Goal: Task Accomplishment & Management: Check status

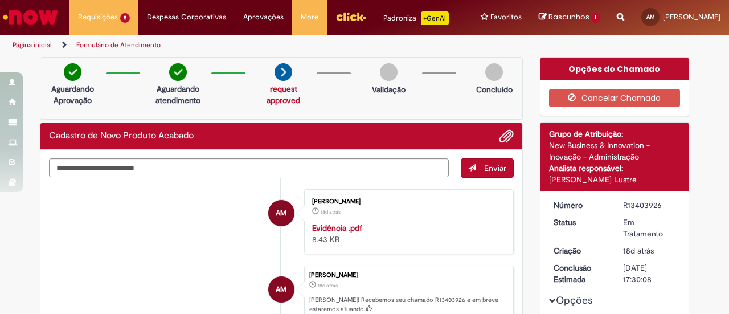
click at [237, 243] on li "AM Ana Medina 18d atrás 18 dias atrás Evidência .pdf 8.43 KB" at bounding box center [281, 221] width 465 height 65
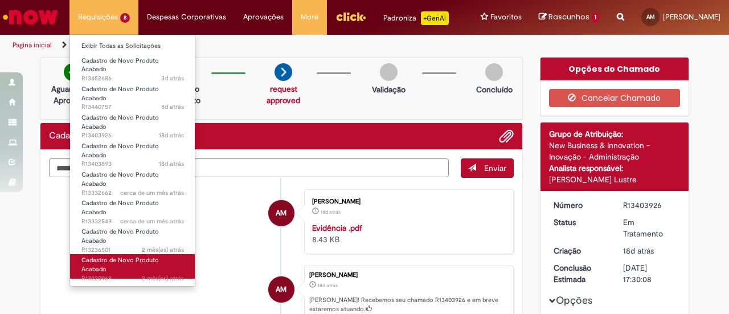
click at [140, 274] on span "2 mês(es) atrás 2 meses atrás R13220968" at bounding box center [132, 278] width 103 height 9
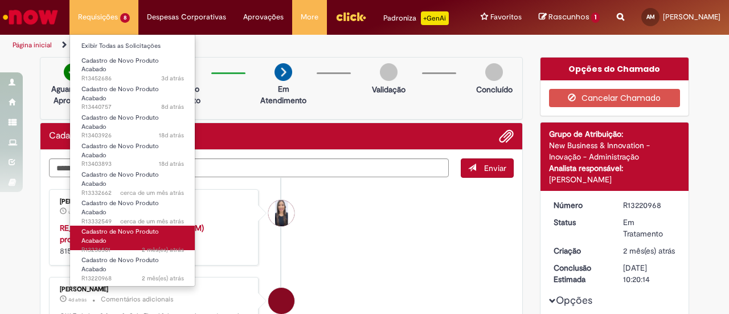
click at [118, 227] on span "Cadastro de Novo Produto Acabado" at bounding box center [119, 236] width 77 height 18
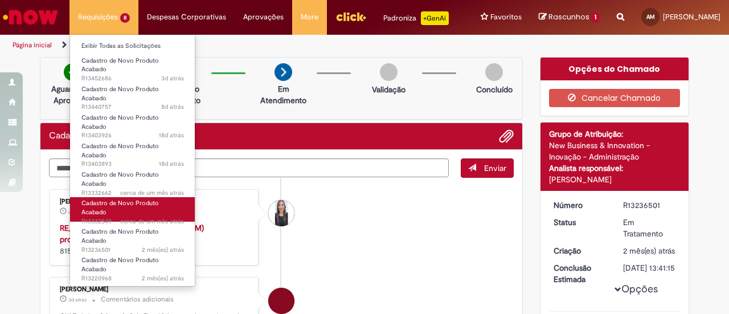
click at [110, 197] on link "Cadastro de Novo Produto Acabado cerca de um mês atrás cerca de um mês atrás R1…" at bounding box center [132, 209] width 125 height 24
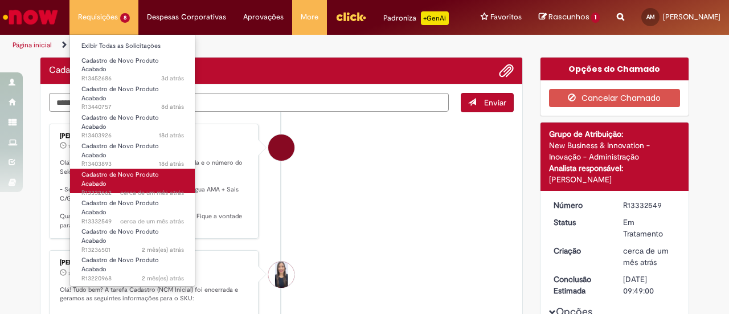
click at [109, 170] on span "Cadastro de Novo Produto Acabado" at bounding box center [119, 179] width 77 height 18
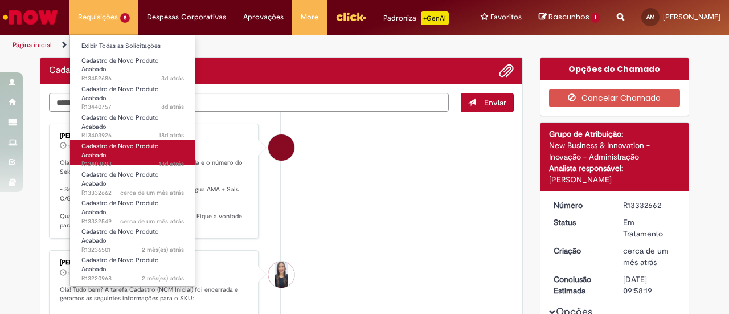
click at [110, 159] on span "18d atrás 18 dias atrás R13403893" at bounding box center [132, 163] width 103 height 9
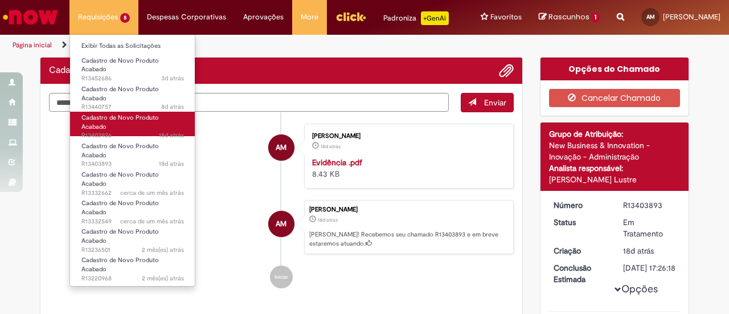
click at [110, 131] on span "18d atrás 18 dias atrás R13403926" at bounding box center [132, 135] width 103 height 9
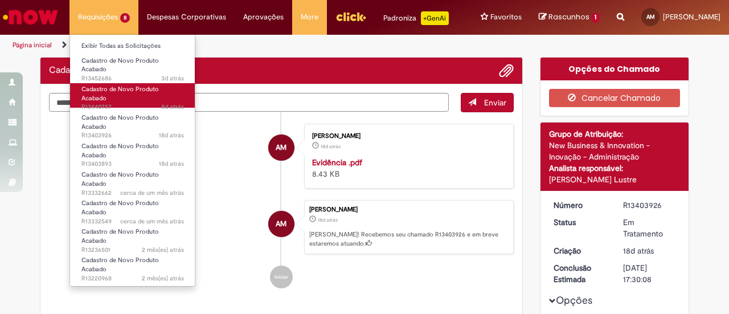
click at [108, 103] on span "8d atrás 8 dias atrás R13440757" at bounding box center [132, 107] width 103 height 9
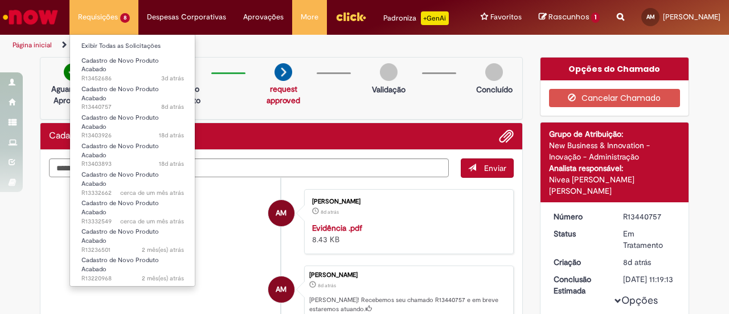
click at [107, 38] on li "Exibir Todas as Solicitações" at bounding box center [132, 45] width 125 height 15
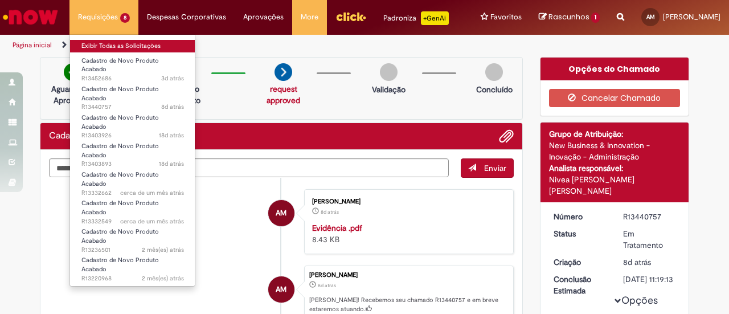
click at [107, 44] on link "Exibir Todas as Solicitações" at bounding box center [132, 46] width 125 height 13
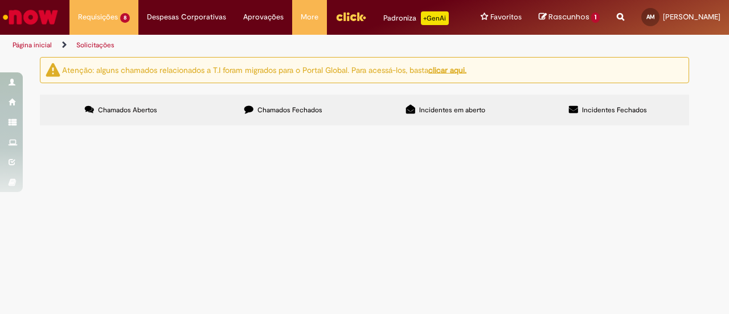
click at [257, 111] on span "Chamados Fechados" at bounding box center [289, 109] width 65 height 9
click at [0, 0] on input "Pesquisar" at bounding box center [0, 0] width 0 height 0
type input "******"
click at [0, 0] on button "Pesquisar" at bounding box center [0, 0] width 0 height 0
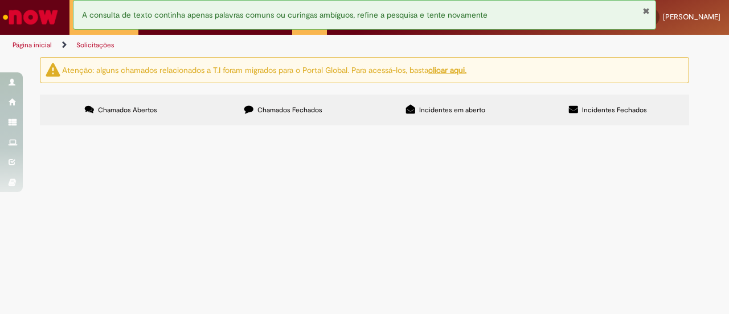
type input "******"
click at [0, 0] on button "Pesquisar" at bounding box center [0, 0] width 0 height 0
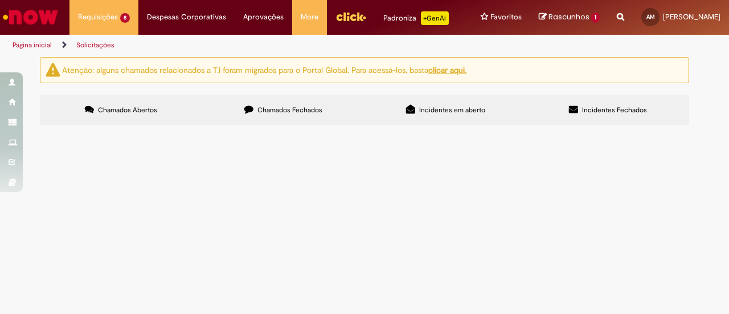
click at [85, 95] on label "Chamados Abertos" at bounding box center [121, 110] width 162 height 31
click at [268, 103] on label "Chamados Fechados" at bounding box center [283, 110] width 162 height 31
click at [0, 0] on button at bounding box center [0, 0] width 0 height 0
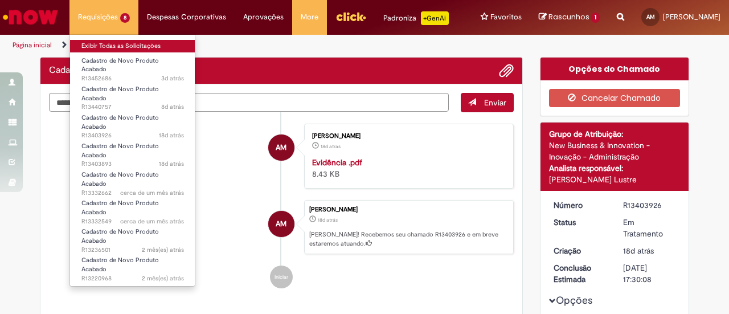
click at [104, 41] on link "Exibir Todas as Solicitações" at bounding box center [132, 46] width 125 height 13
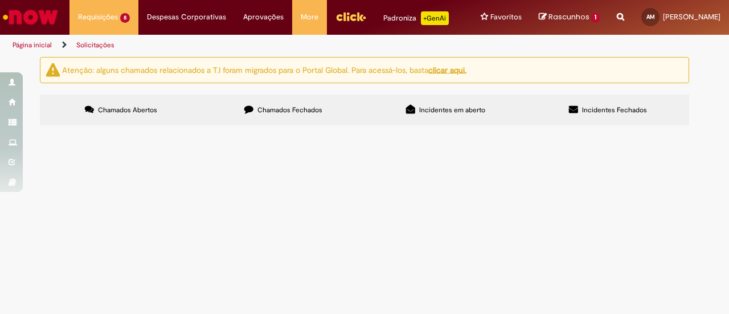
click at [297, 104] on label "Chamados Fechados" at bounding box center [283, 110] width 162 height 31
click at [0, 0] on link "2" at bounding box center [0, 0] width 0 height 0
click at [0, 0] on span "Estagiários - Férias/recesso e Contrato" at bounding box center [0, 0] width 0 height 0
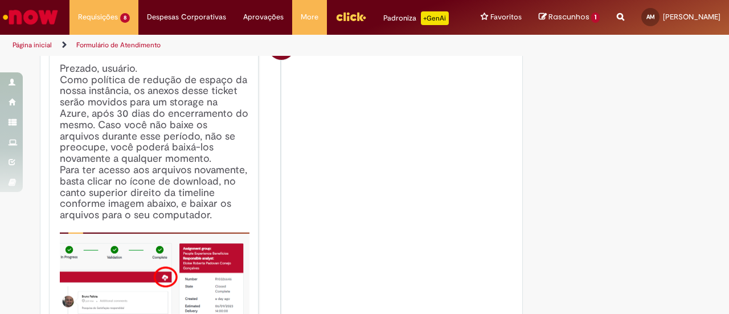
scroll to position [18, 0]
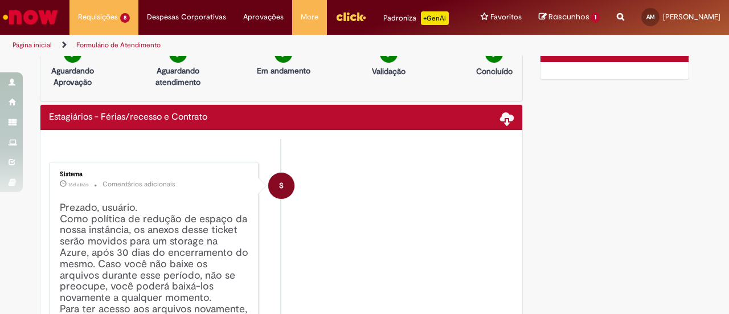
click at [500, 114] on span at bounding box center [507, 118] width 14 height 14
click at [500, 116] on span at bounding box center [507, 118] width 14 height 14
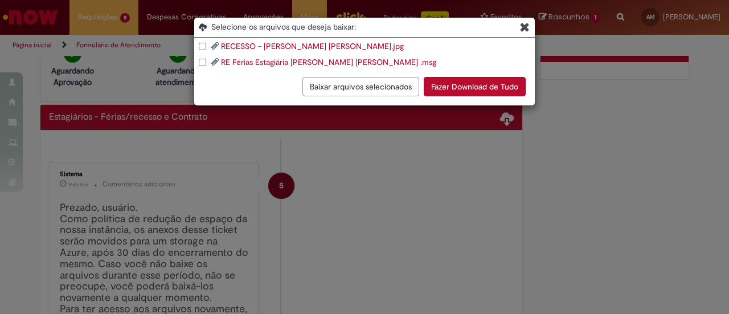
click at [238, 41] on link "RECESSO - [PERSON_NAME] [PERSON_NAME].jpg" at bounding box center [312, 46] width 183 height 10
click at [396, 88] on button "Baixar arquivos selecionados" at bounding box center [360, 86] width 117 height 19
click at [526, 23] on icon "Blob Storage Download Modal" at bounding box center [525, 27] width 10 height 12
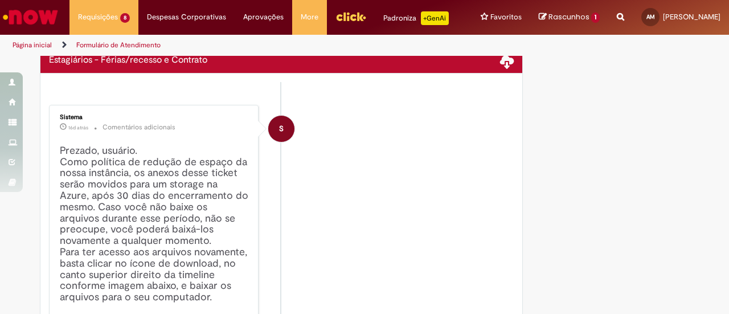
scroll to position [0, 0]
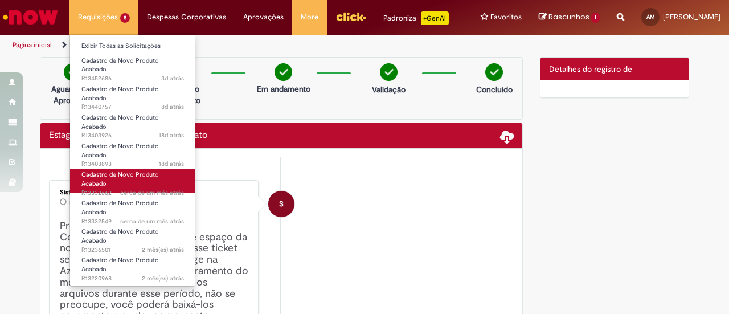
click at [120, 169] on link "Cadastro de Novo Produto Acabado cerca de um mês atrás cerca de um mês atrás R1…" at bounding box center [132, 181] width 125 height 24
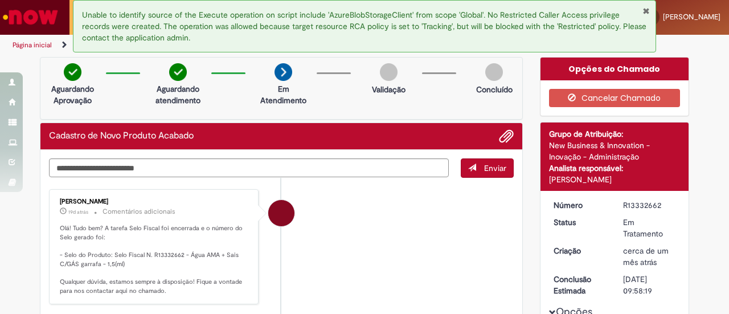
click at [646, 10] on button "Fechar Notificação" at bounding box center [645, 10] width 7 height 9
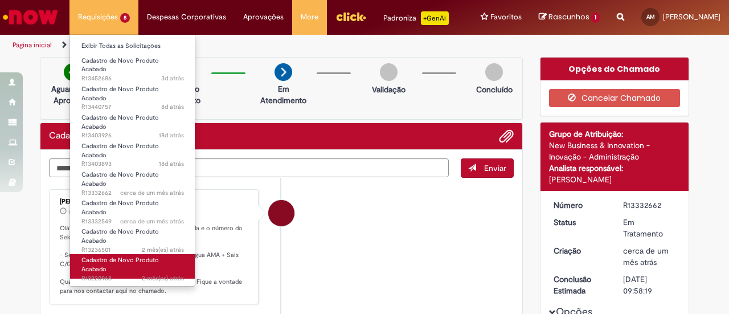
click at [107, 256] on span "Cadastro de Novo Produto Acabado" at bounding box center [119, 265] width 77 height 18
